Goal: Task Accomplishment & Management: Complete application form

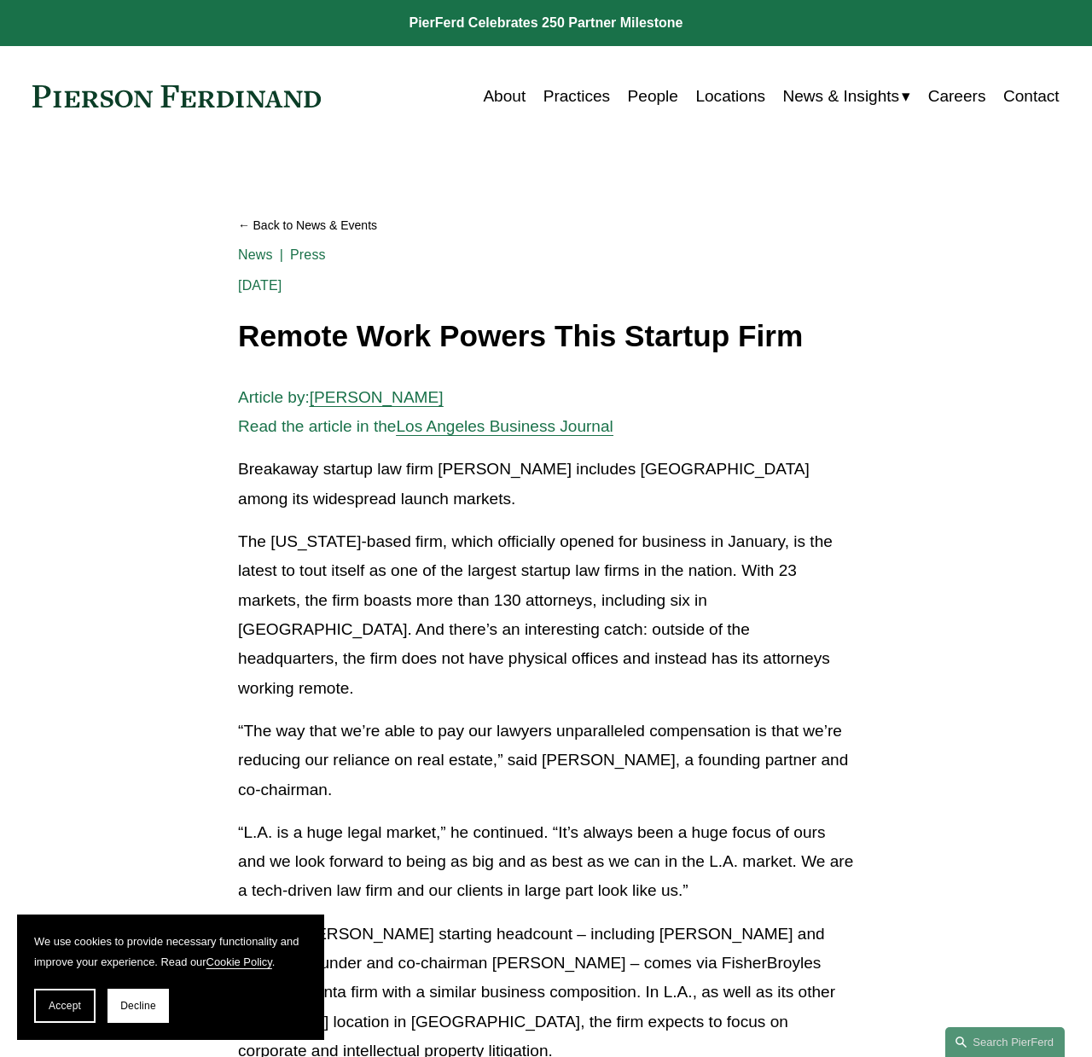
click at [961, 107] on link "Careers" at bounding box center [957, 96] width 58 height 32
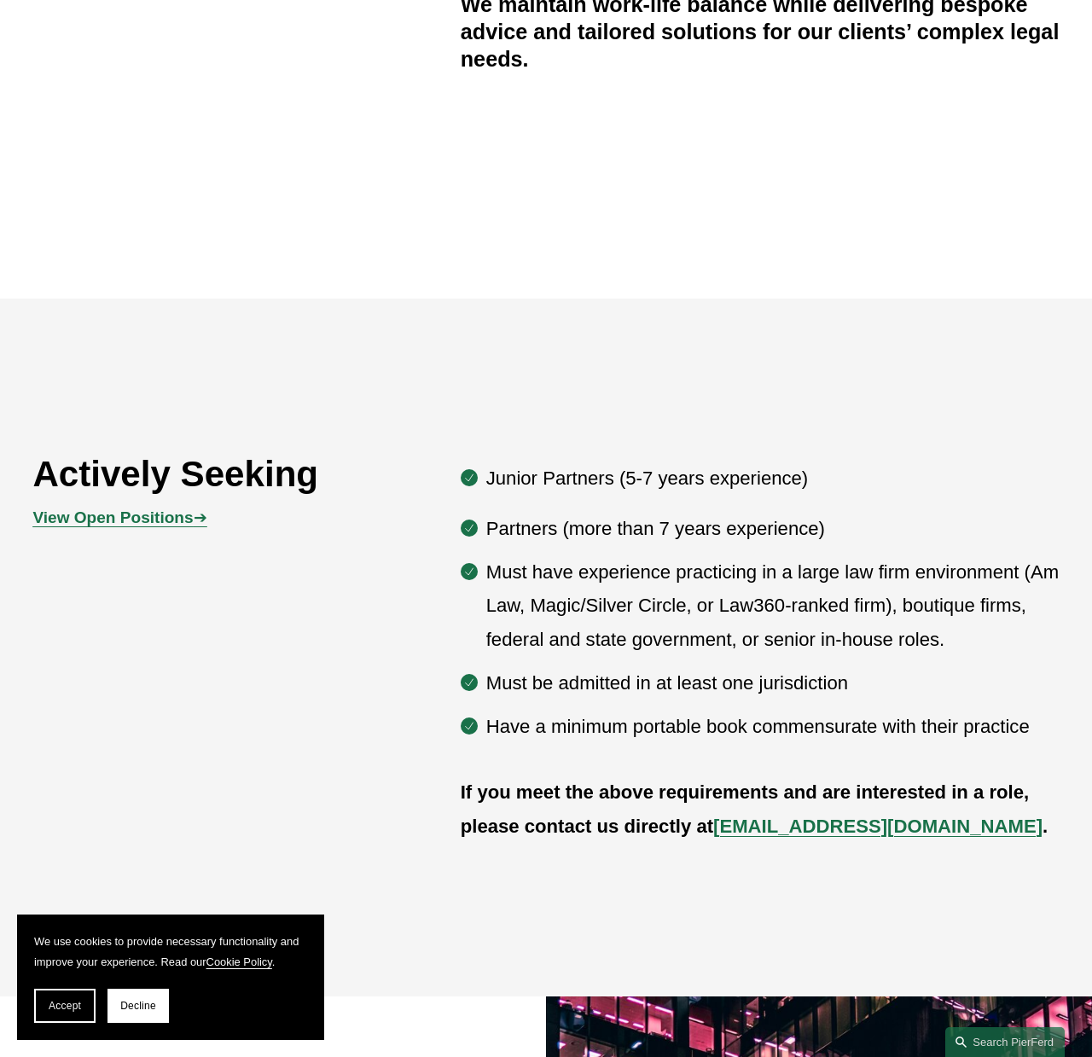
scroll to position [889, 0]
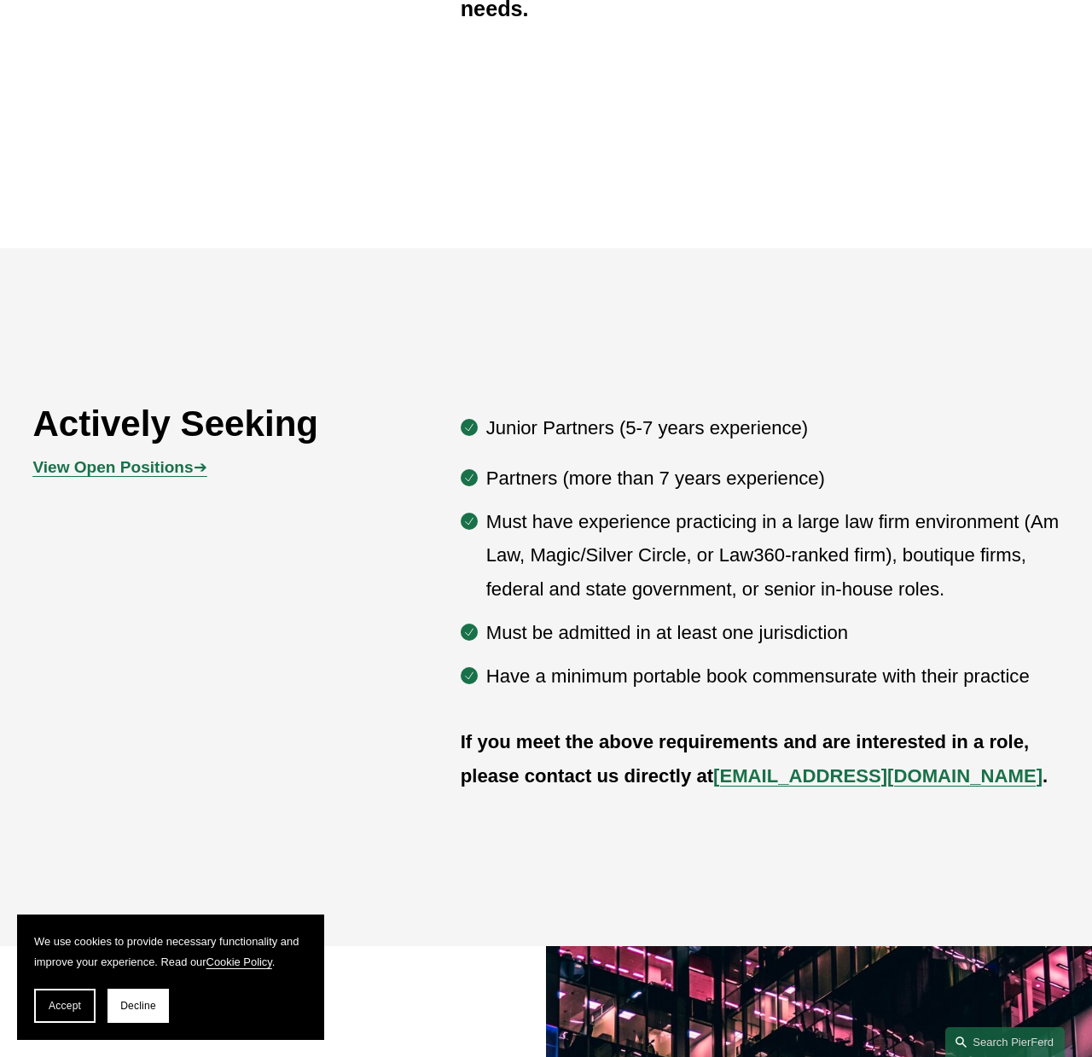
click at [132, 473] on strong "View Open Positions" at bounding box center [112, 467] width 160 height 18
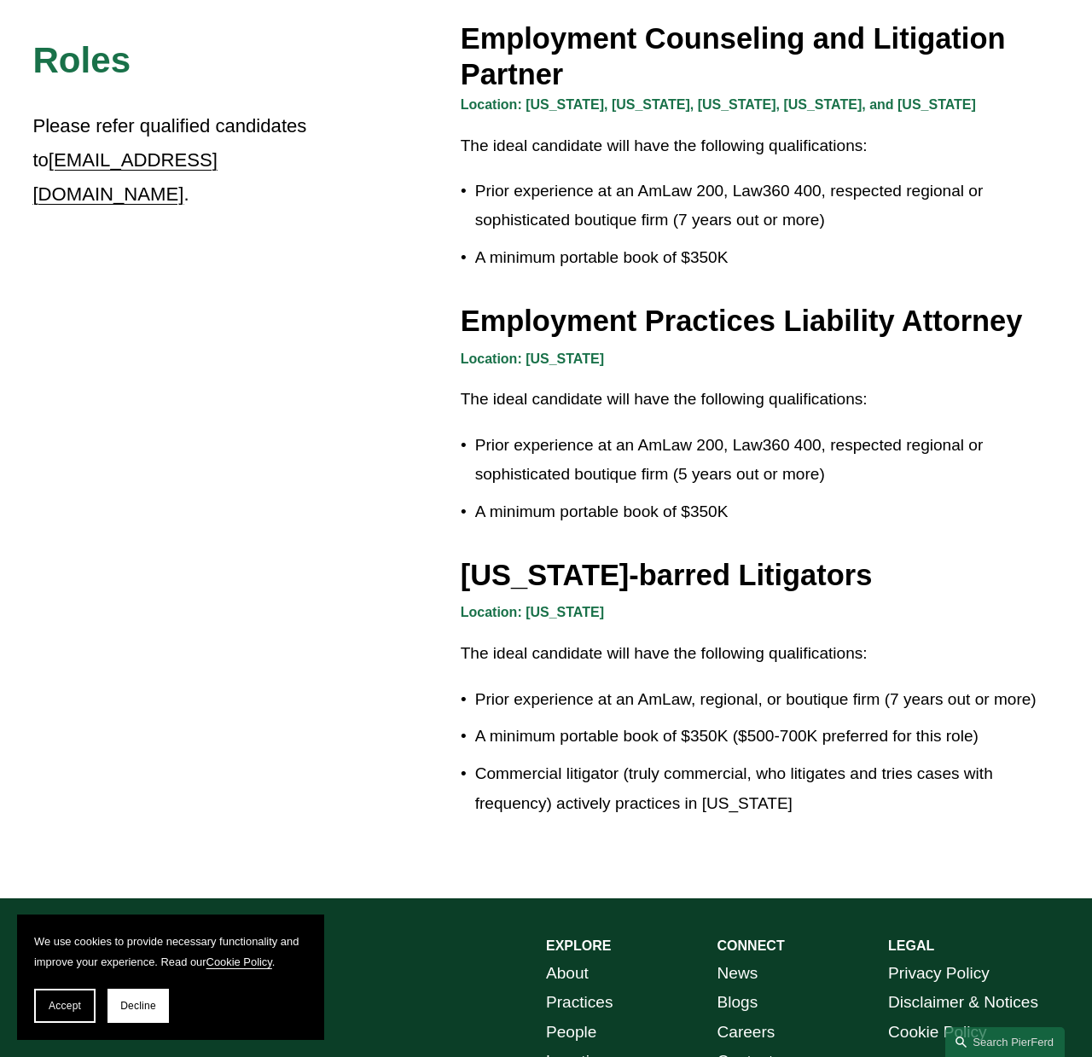
scroll to position [2580, 0]
